Goal: Task Accomplishment & Management: Manage account settings

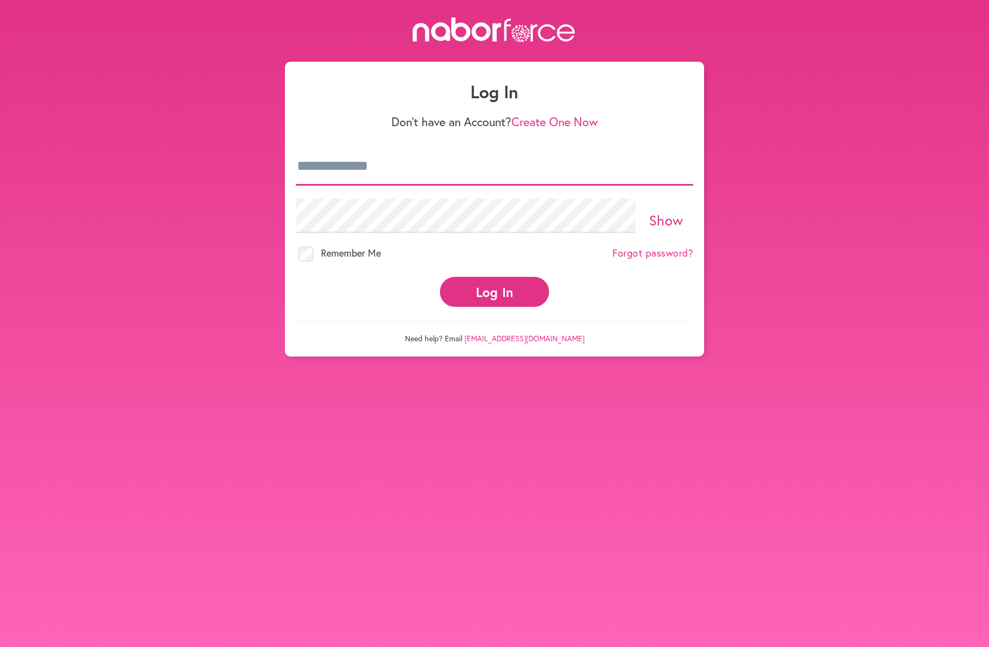
type input "**********"
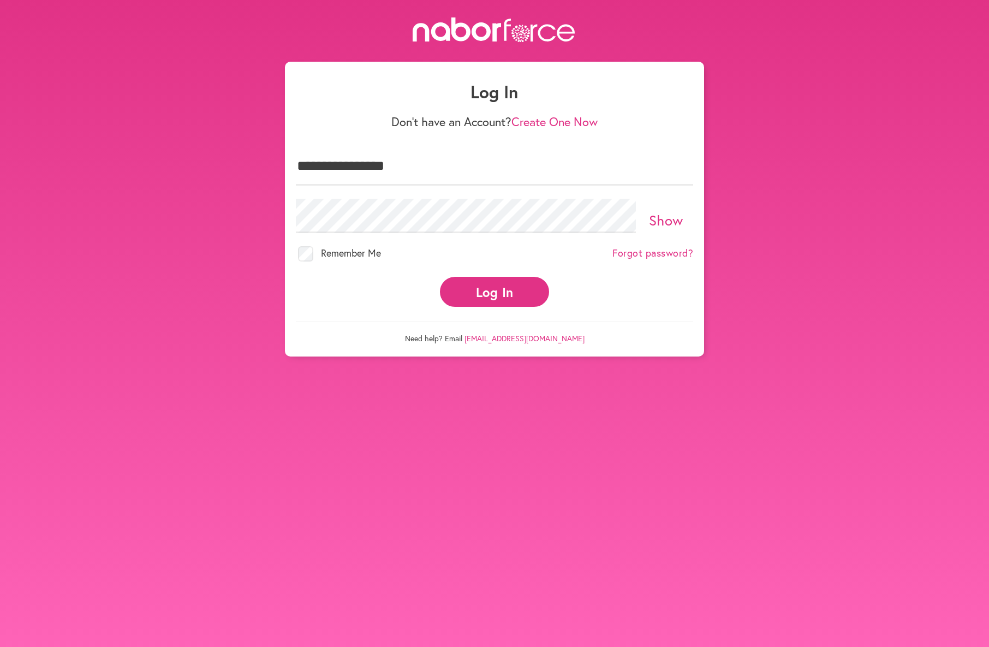
click at [512, 289] on button "Log In" at bounding box center [494, 292] width 109 height 30
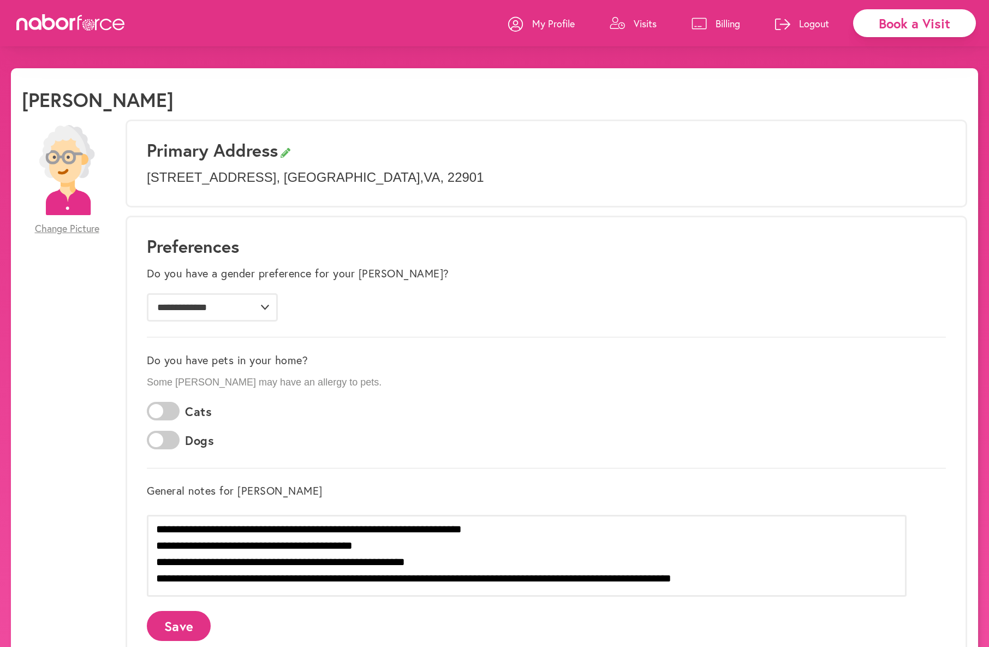
click at [721, 19] on p "Billing" at bounding box center [728, 23] width 25 height 13
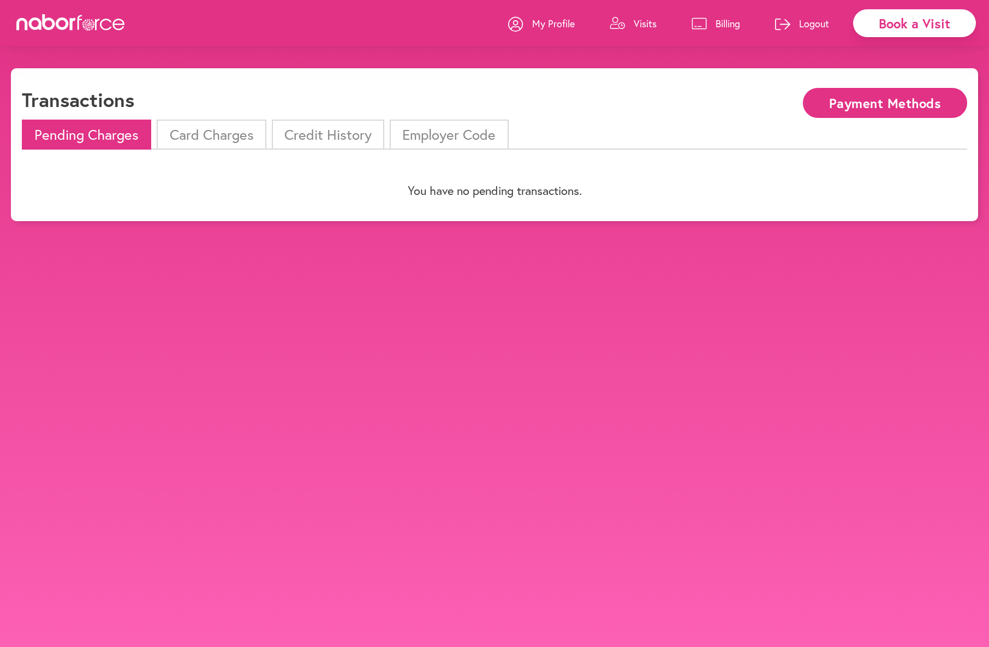
click at [225, 136] on li "Card Charges" at bounding box center [211, 135] width 109 height 30
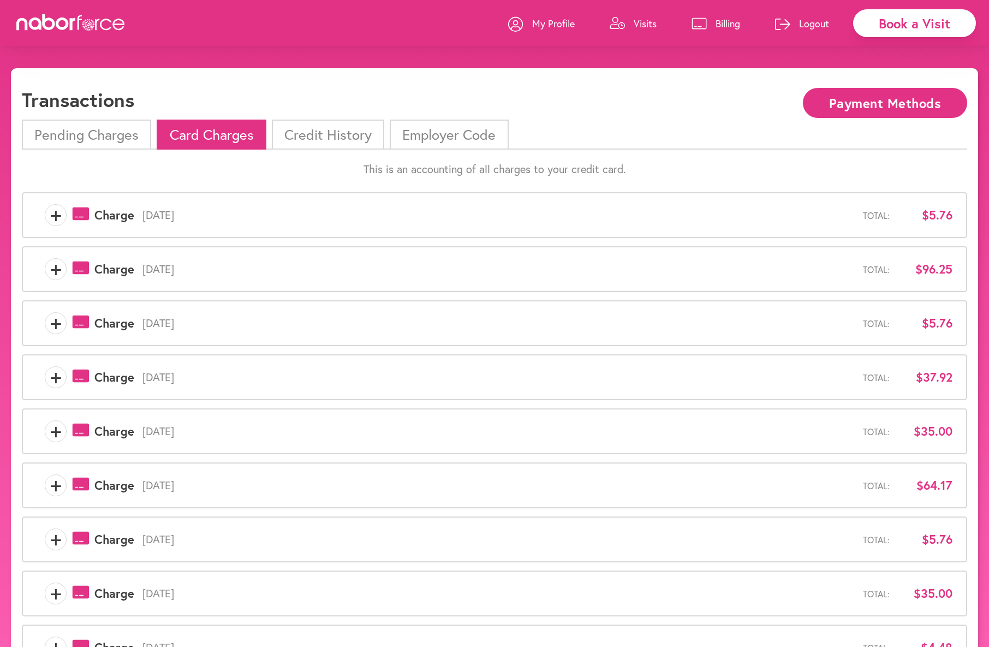
click at [55, 216] on span "+" at bounding box center [55, 215] width 21 height 22
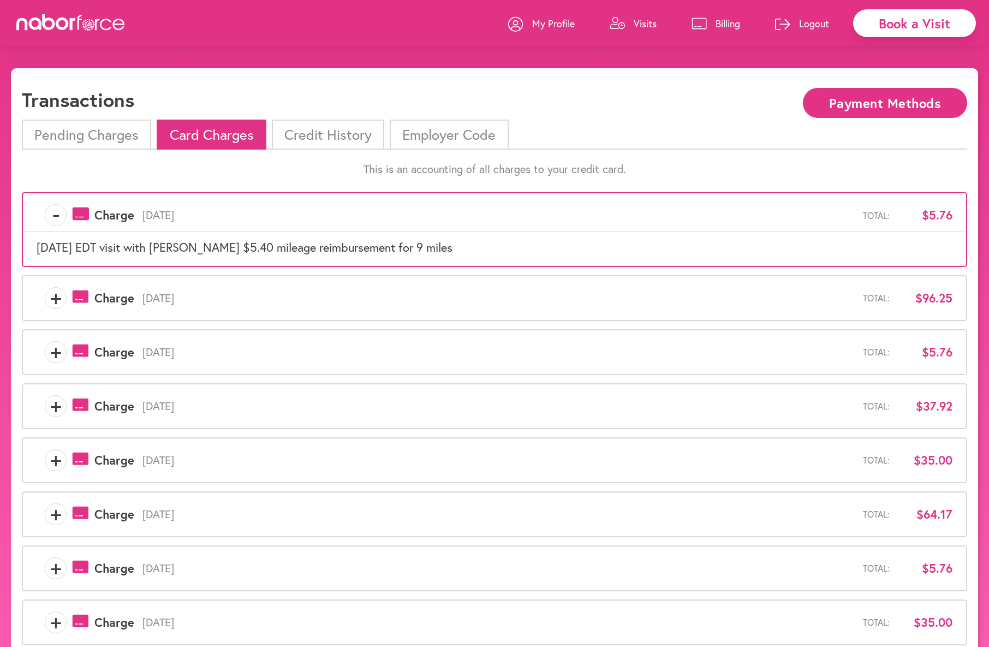
click at [50, 299] on span "+" at bounding box center [55, 298] width 21 height 22
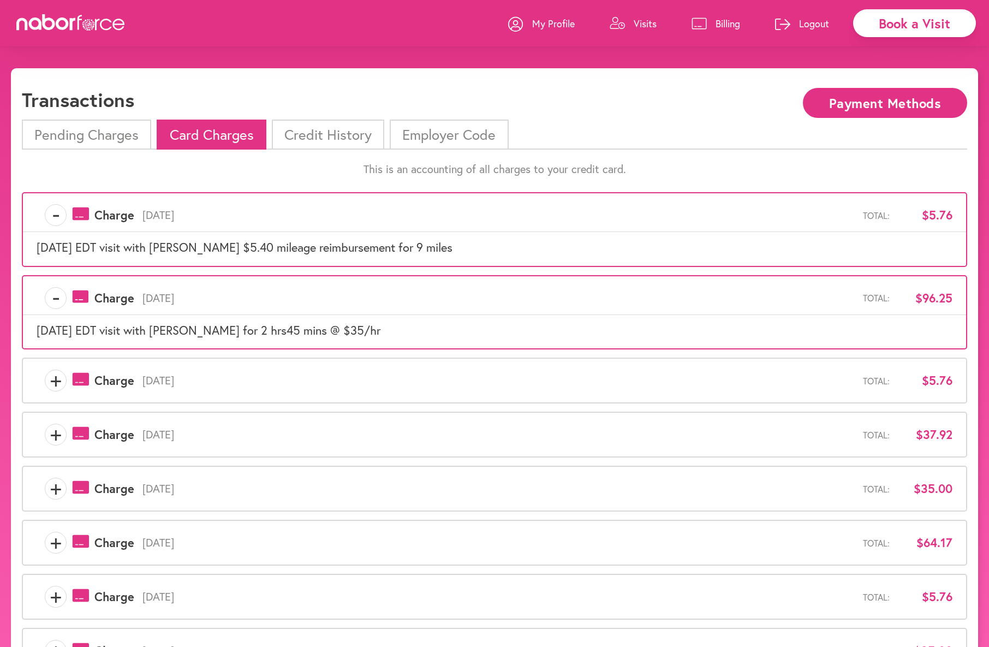
click at [855, 100] on button "Payment Methods" at bounding box center [885, 103] width 164 height 30
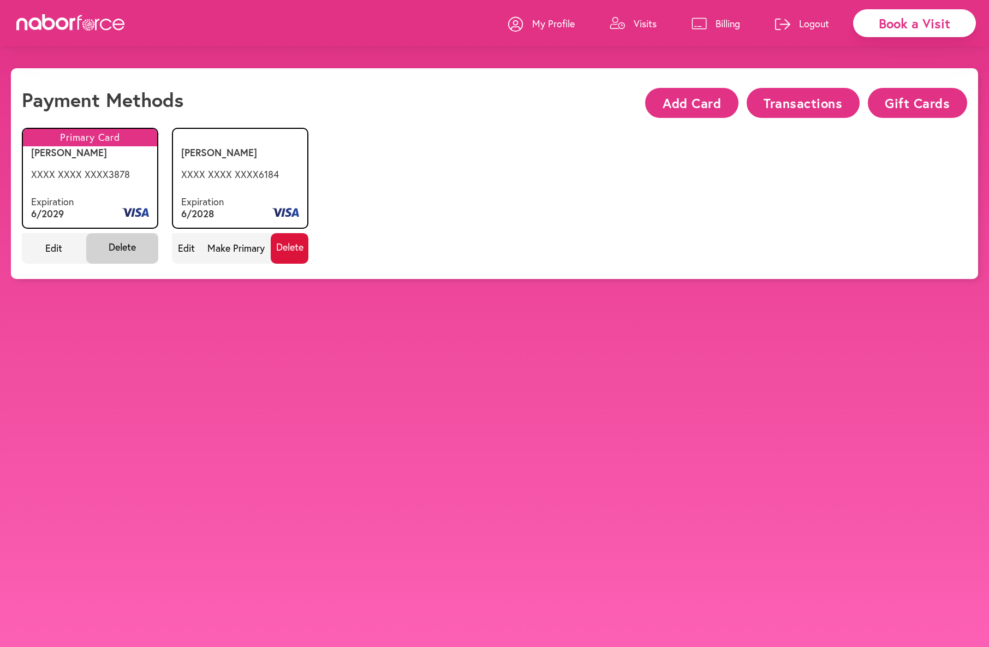
click at [288, 248] on span "Delete" at bounding box center [290, 248] width 38 height 31
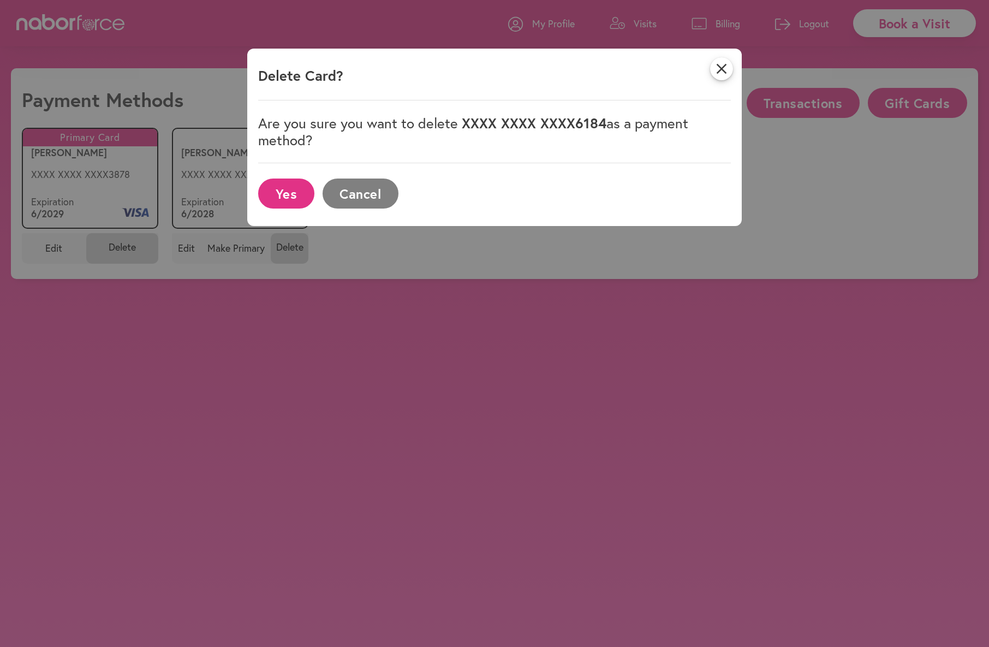
click at [279, 182] on button "Yes" at bounding box center [286, 193] width 56 height 30
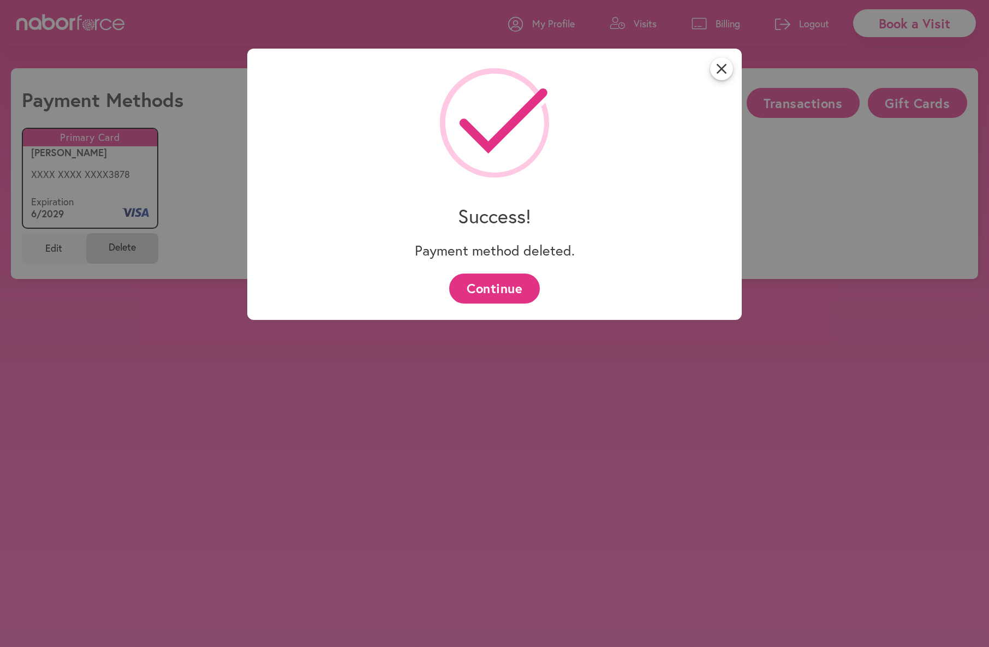
click at [503, 281] on button "Continue" at bounding box center [494, 288] width 90 height 30
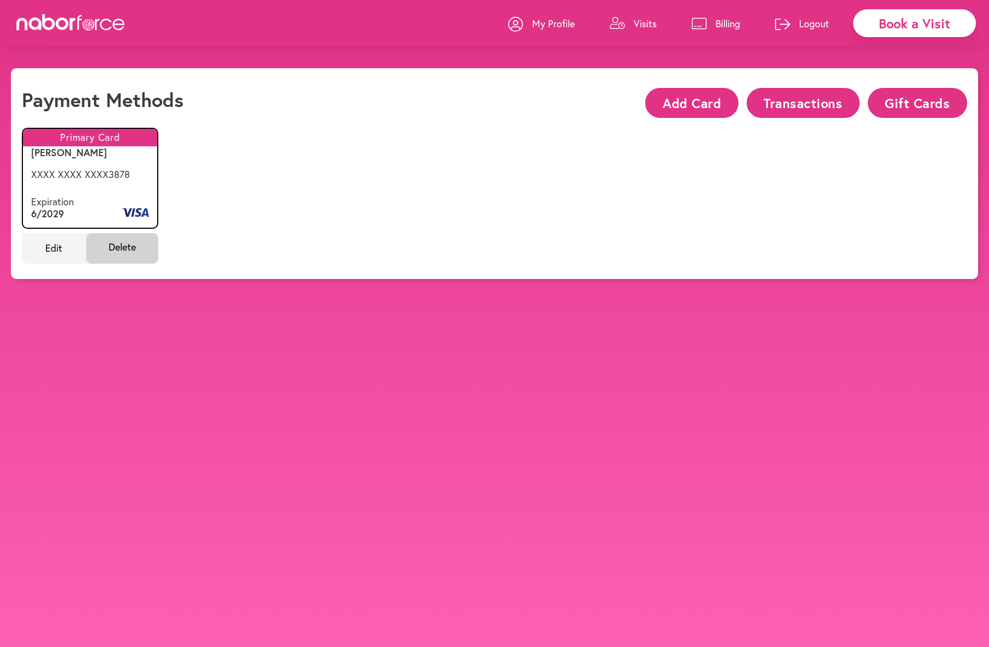
click at [641, 21] on p "Visits" at bounding box center [645, 23] width 23 height 13
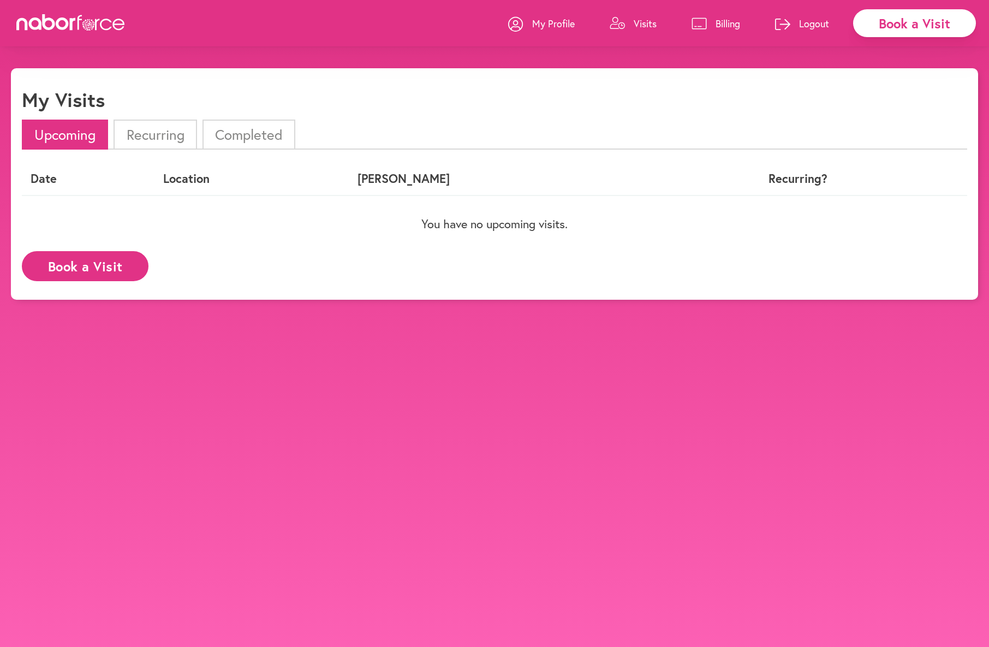
click at [228, 135] on li "Completed" at bounding box center [249, 135] width 93 height 30
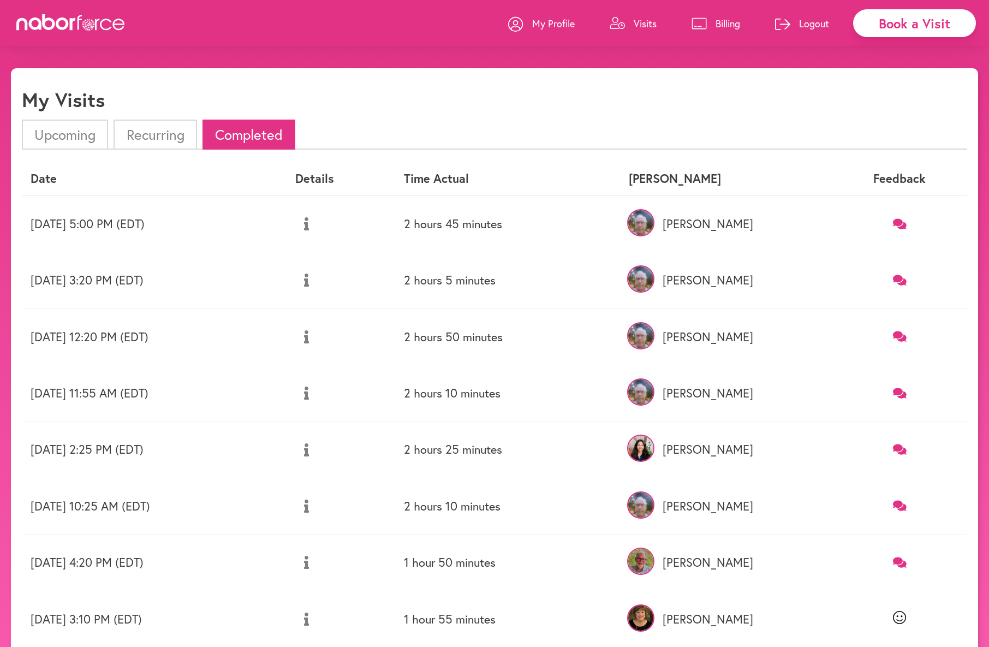
click at [811, 23] on p "Logout" at bounding box center [814, 23] width 30 height 13
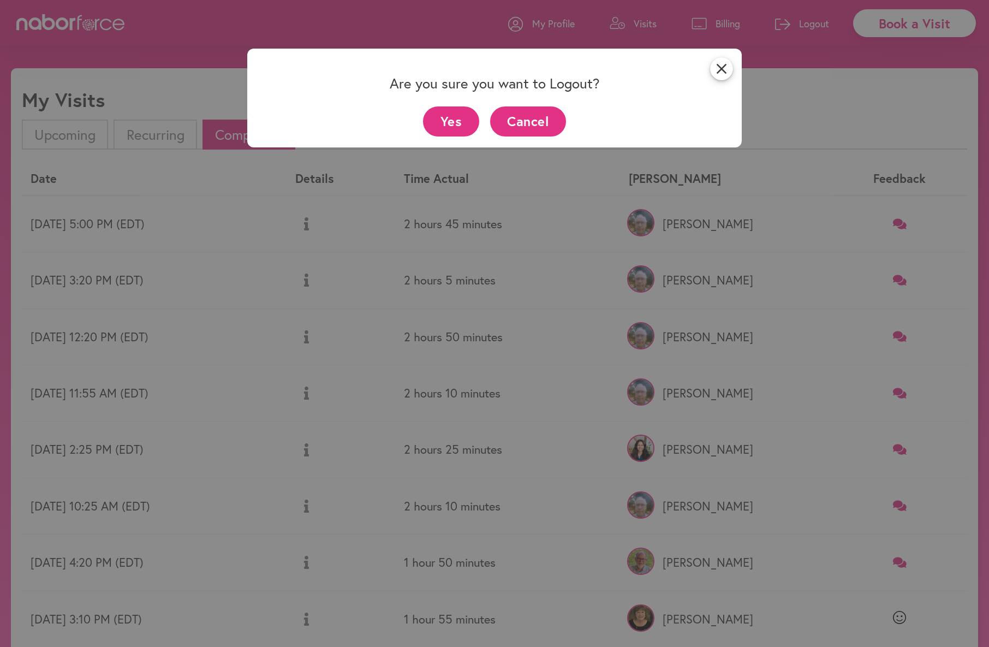
click at [447, 116] on button "Yes" at bounding box center [451, 121] width 56 height 30
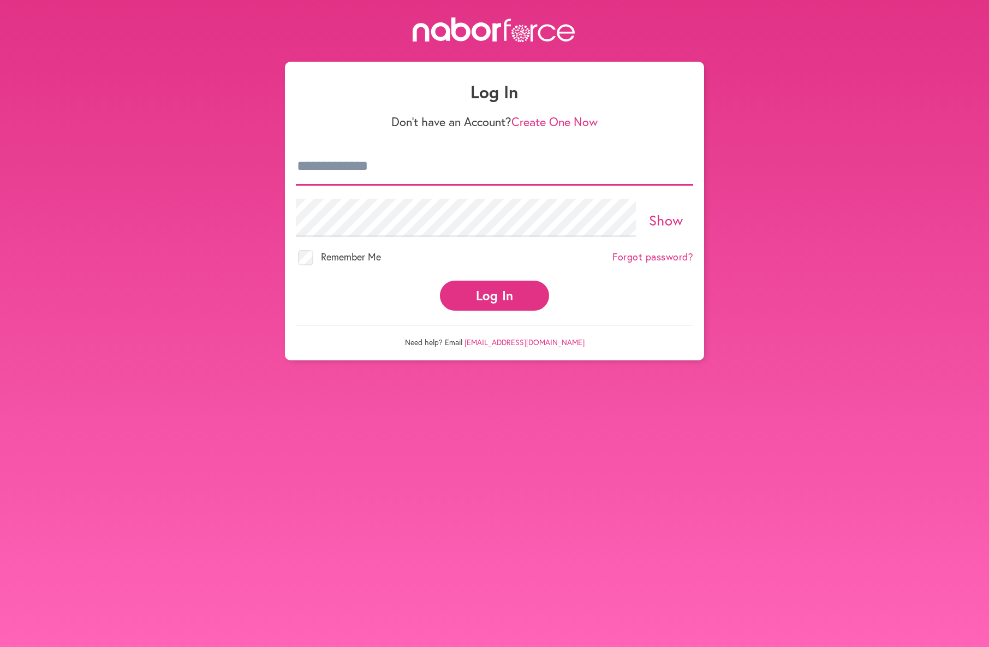
type input "**********"
